Goal: Task Accomplishment & Management: Use online tool/utility

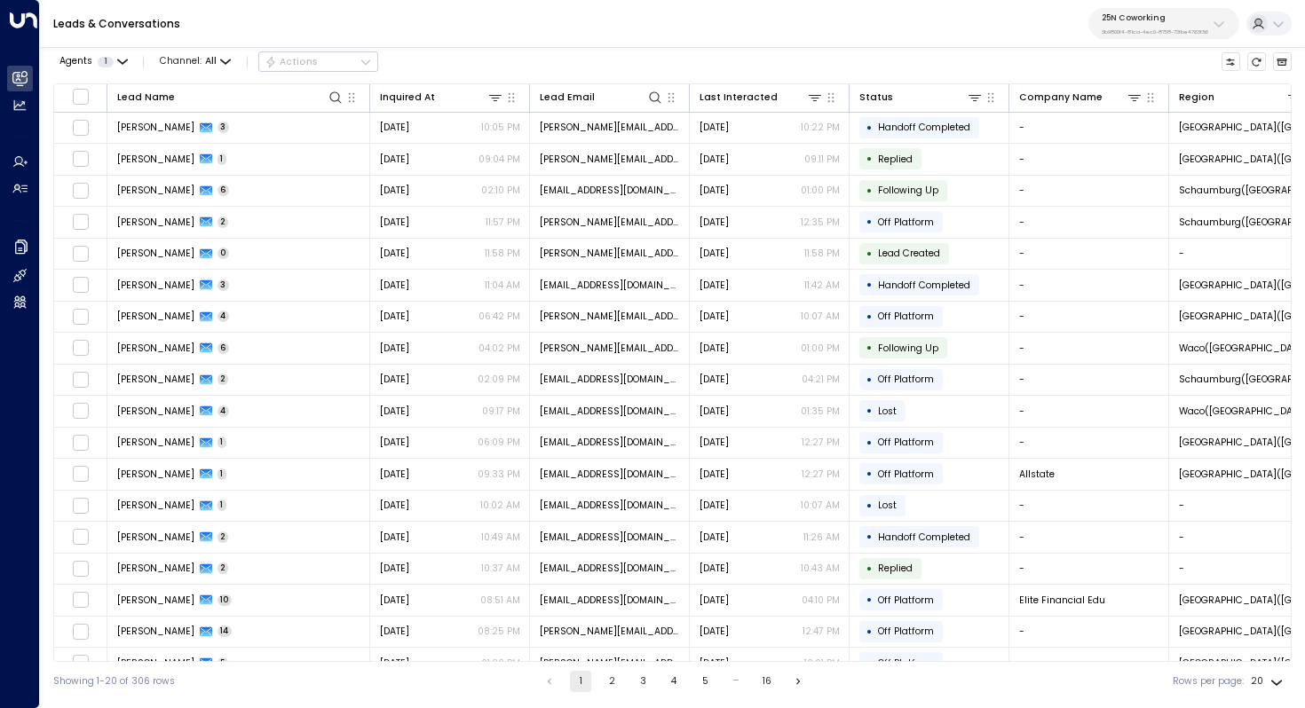
click at [1151, 21] on p "25N Coworking" at bounding box center [1154, 17] width 107 height 11
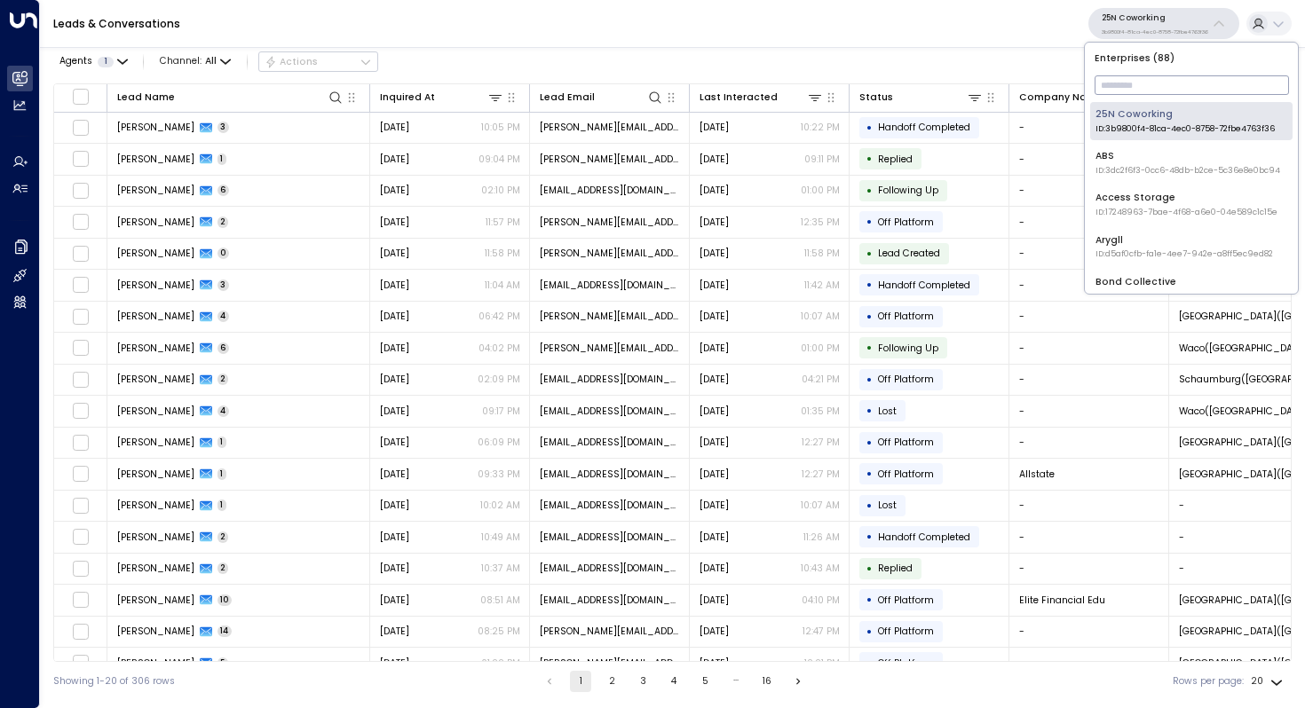
click at [1117, 85] on input "text" at bounding box center [1191, 85] width 194 height 28
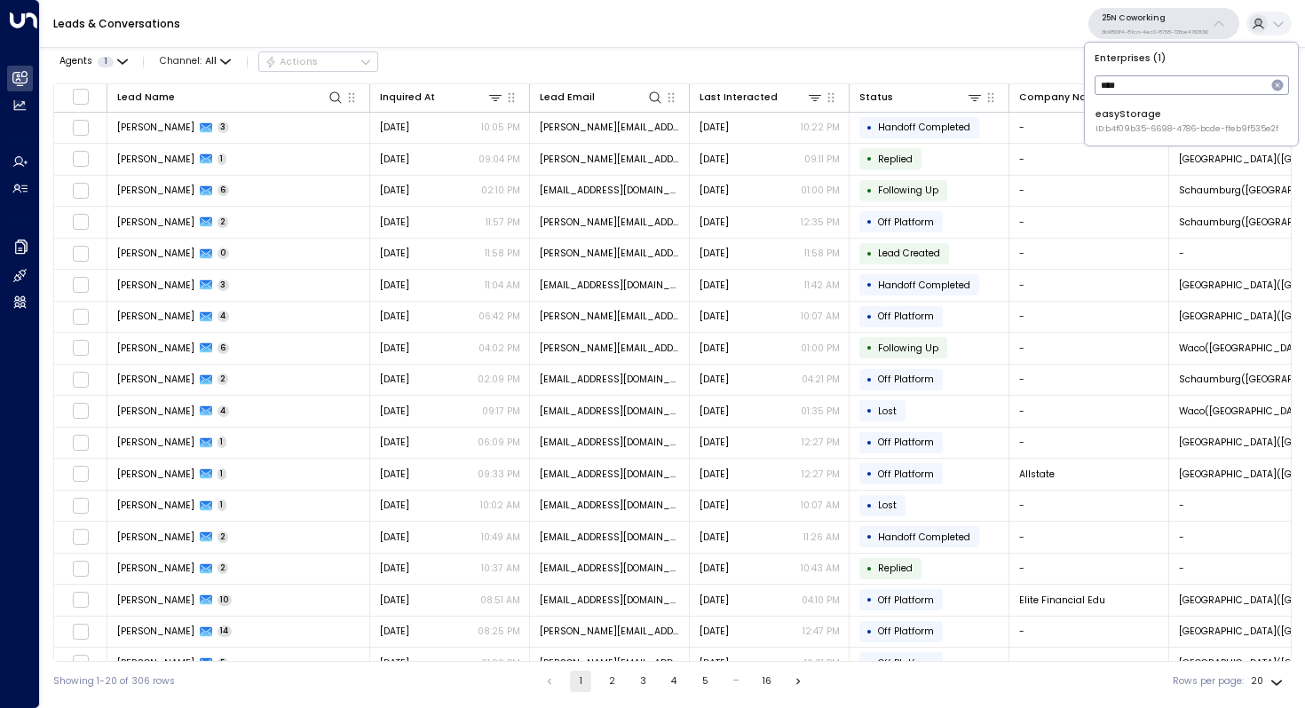
type input "****"
click at [1113, 126] on span "ID: b4f09b35-6698-4786-bcde-ffeb9f535e2f" at bounding box center [1186, 129] width 183 height 12
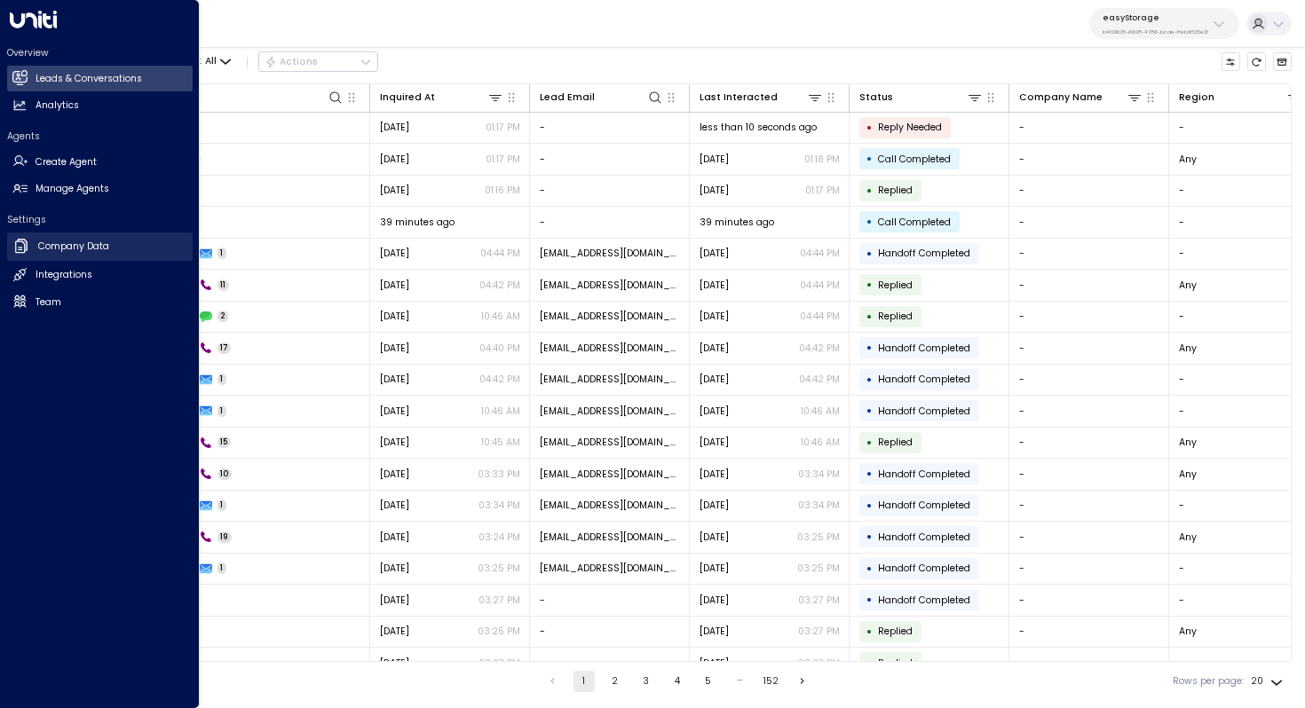
click at [100, 254] on link "Company Data Company Data" at bounding box center [100, 247] width 186 height 28
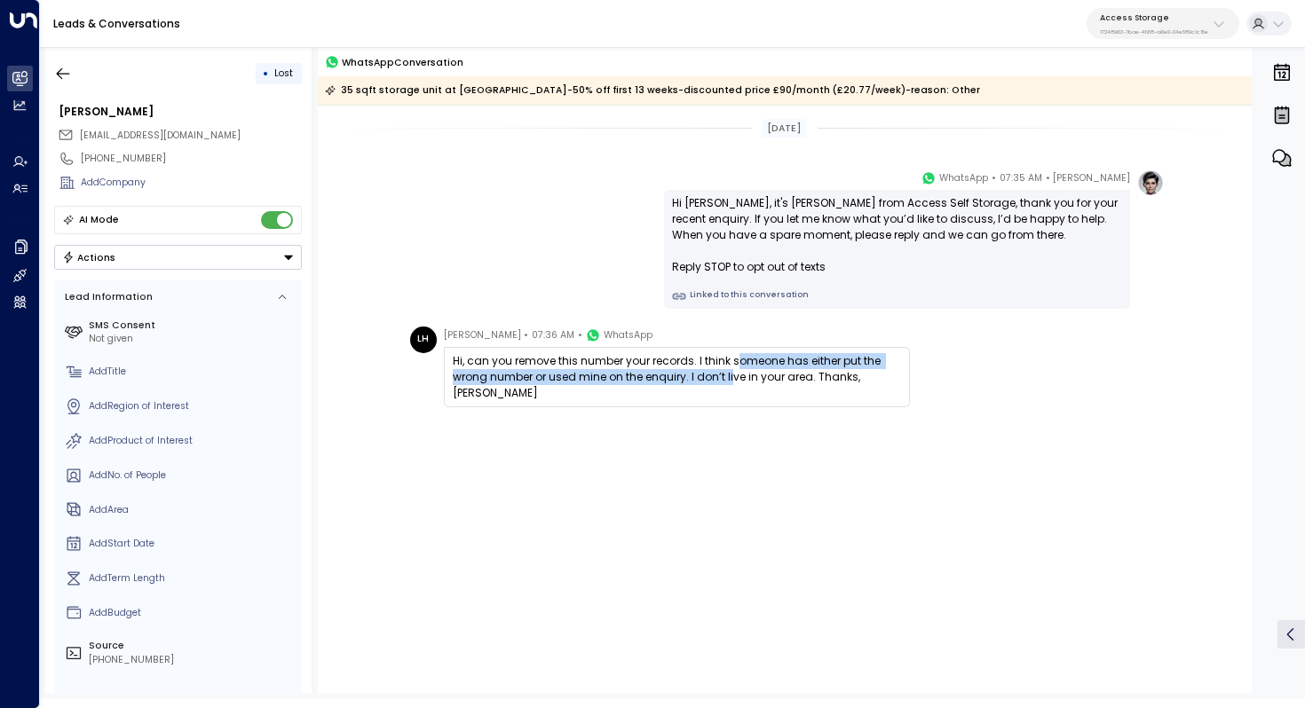
drag, startPoint x: 732, startPoint y: 360, endPoint x: 731, endPoint y: 371, distance: 10.7
click at [731, 371] on div "Hi, can you remove this number your records. I think someone has either put the…" at bounding box center [677, 377] width 448 height 48
drag, startPoint x: 754, startPoint y: 354, endPoint x: 749, endPoint y: 378, distance: 24.5
click at [749, 378] on div "Hi, can you remove this number your records. I think someone has either put the…" at bounding box center [677, 377] width 448 height 48
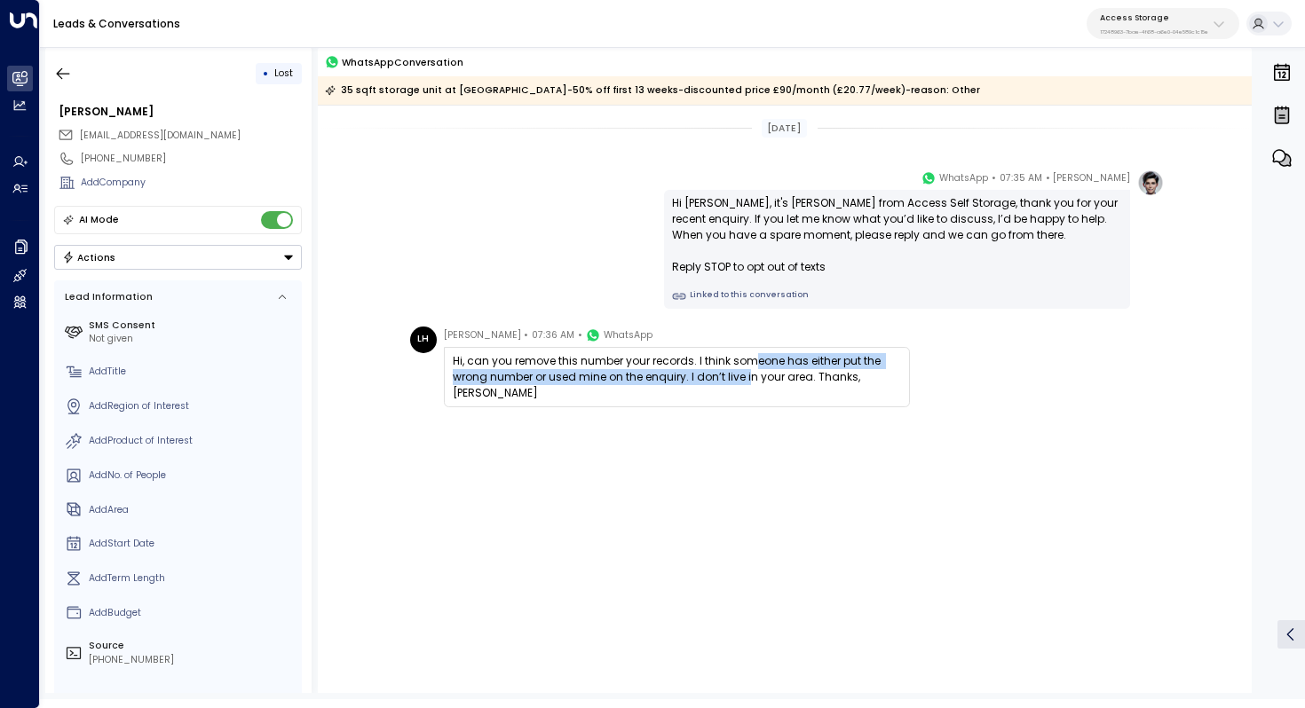
click at [749, 378] on div "Hi, can you remove this number your records. I think someone has either put the…" at bounding box center [677, 377] width 448 height 48
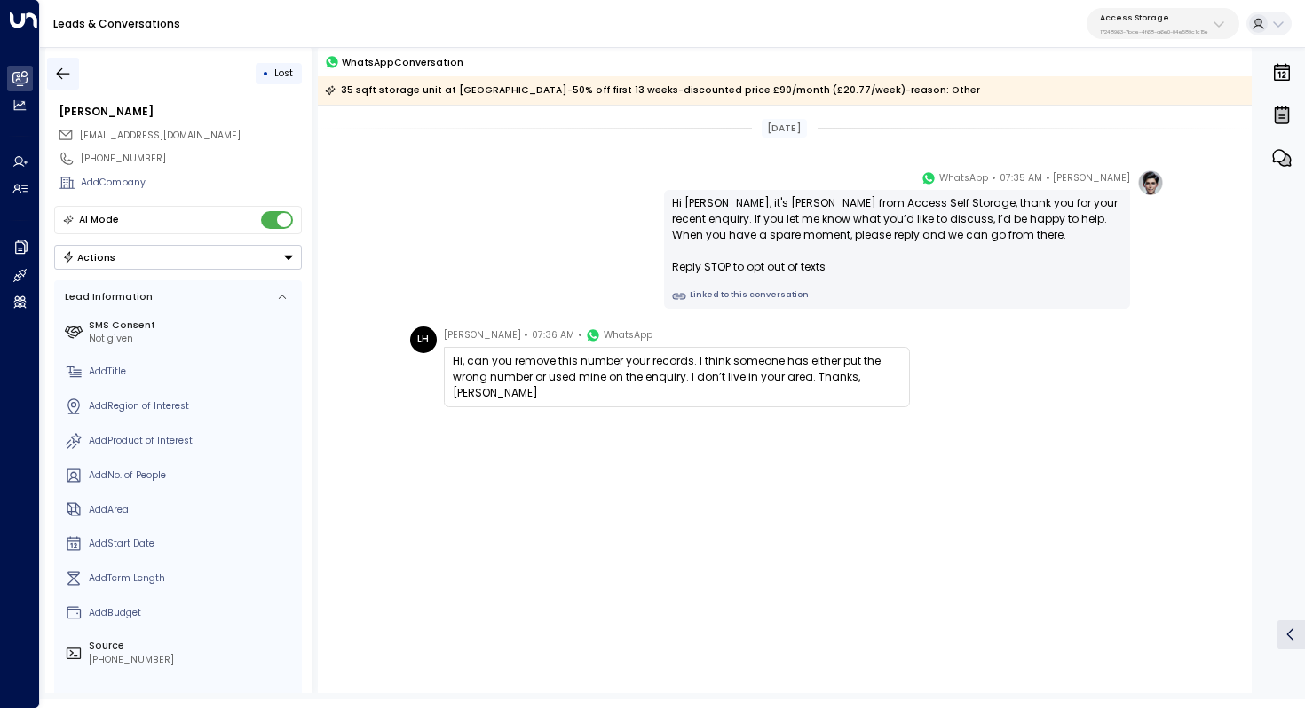
click at [65, 75] on icon "button" at bounding box center [63, 74] width 18 height 18
